Goal: Task Accomplishment & Management: Complete application form

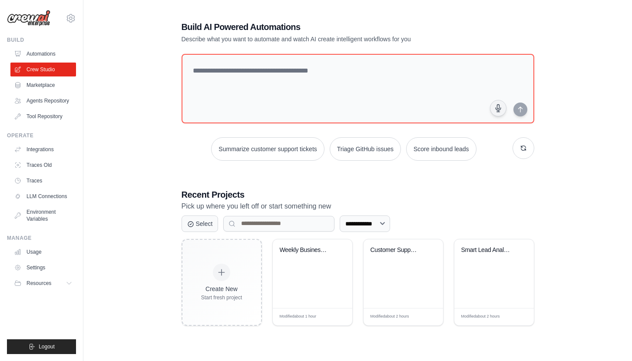
scroll to position [17, 0]
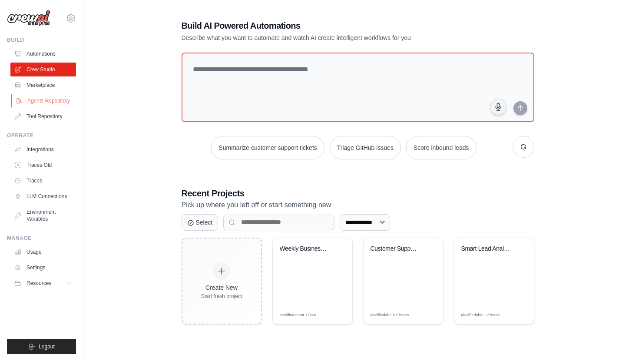
click at [50, 96] on link "Agents Repository" at bounding box center [44, 101] width 66 height 14
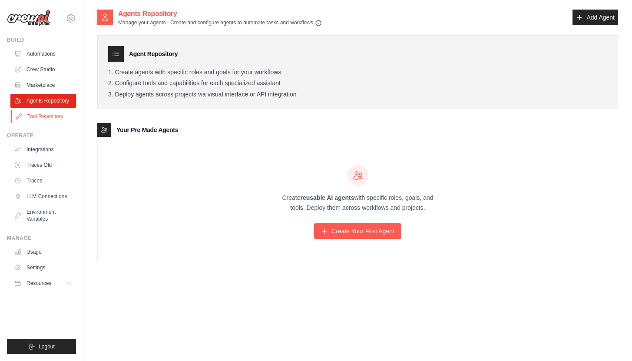
click at [46, 120] on link "Tool Repository" at bounding box center [44, 117] width 66 height 14
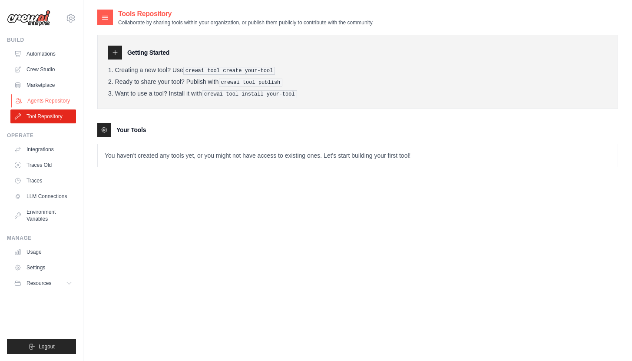
click at [61, 103] on link "Agents Repository" at bounding box center [44, 101] width 66 height 14
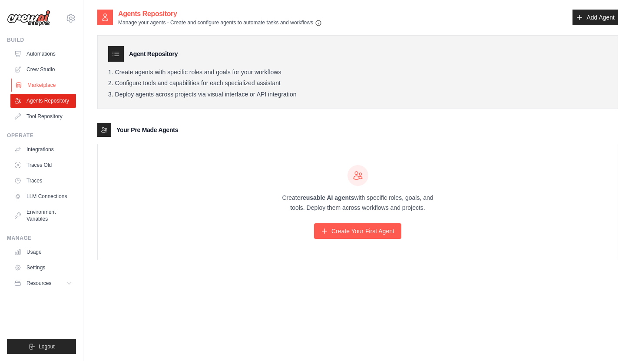
click at [47, 86] on link "Marketplace" at bounding box center [44, 85] width 66 height 14
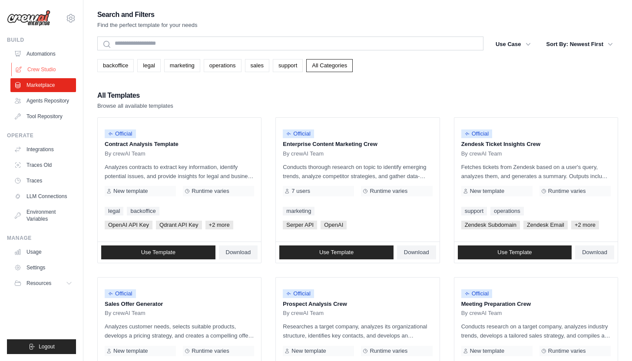
click at [50, 69] on link "Crew Studio" at bounding box center [44, 70] width 66 height 14
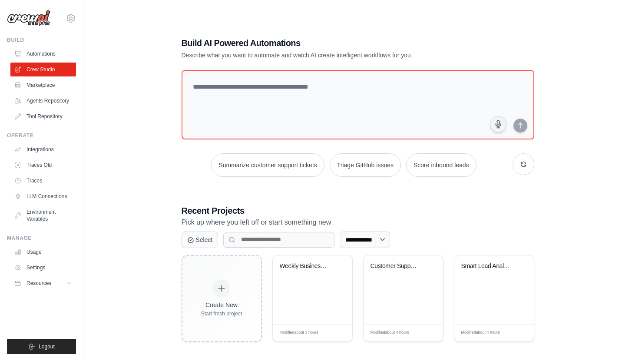
scroll to position [17, 0]
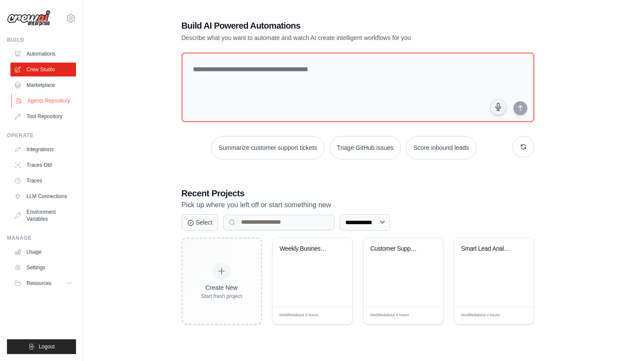
click at [58, 102] on link "Agents Repository" at bounding box center [44, 101] width 66 height 14
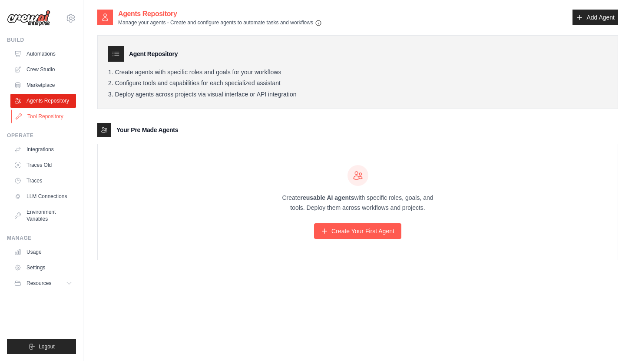
click at [56, 119] on link "Tool Repository" at bounding box center [44, 117] width 66 height 14
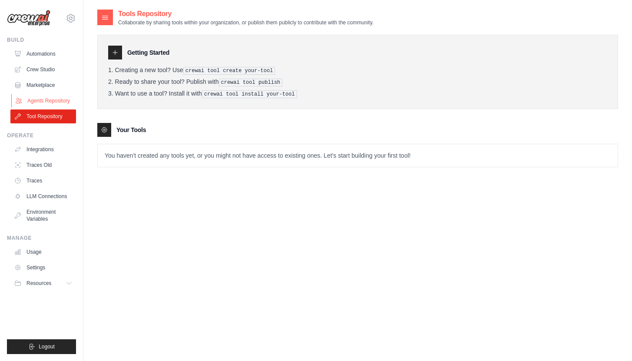
click at [54, 96] on link "Agents Repository" at bounding box center [44, 101] width 66 height 14
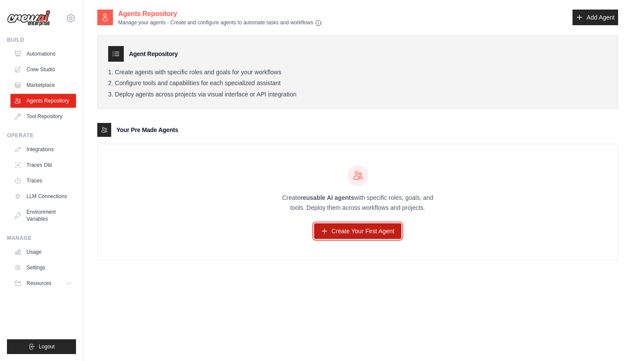
click at [349, 232] on link "Create Your First Agent" at bounding box center [357, 231] width 87 height 16
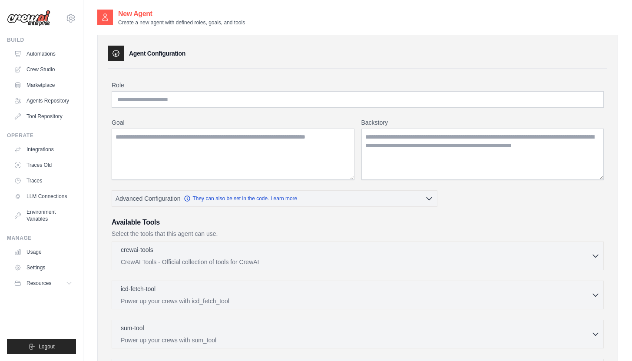
click at [626, 67] on div "New Agent Create a new agent with defined roles, goals, and tools Agent Configu…" at bounding box center [357, 247] width 549 height 476
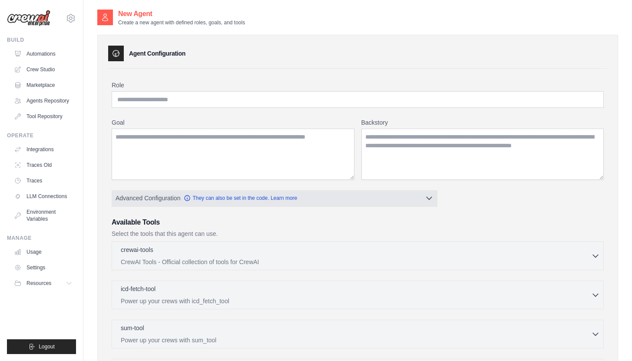
click at [428, 199] on icon "button" at bounding box center [429, 198] width 9 height 9
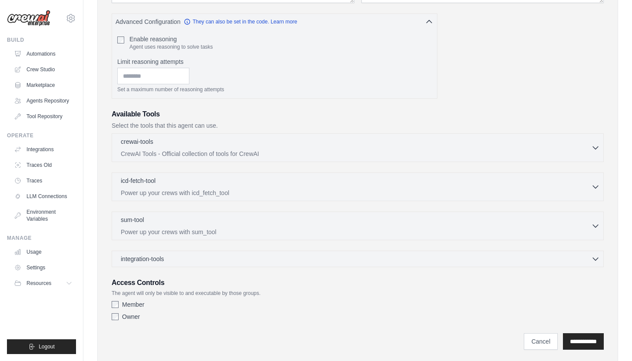
scroll to position [201, 0]
